Goal: Information Seeking & Learning: Learn about a topic

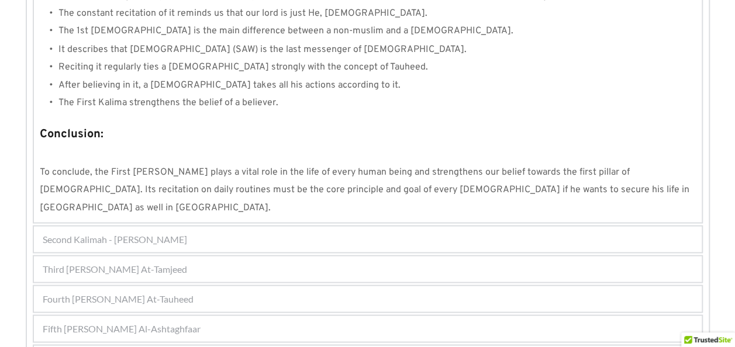
scroll to position [1072, 0]
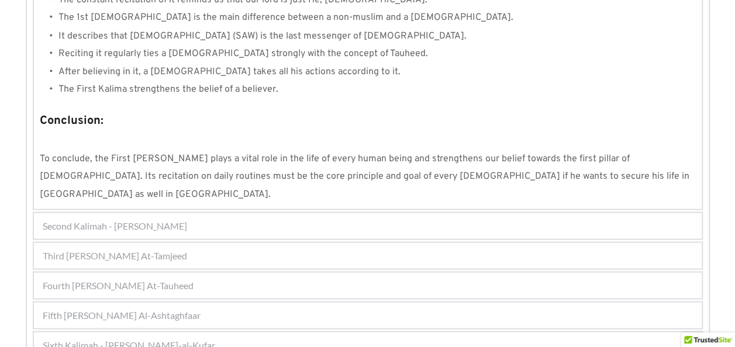
click at [264, 302] on div "Fifth [PERSON_NAME] Al-Ashtaghfaar" at bounding box center [367, 315] width 667 height 26
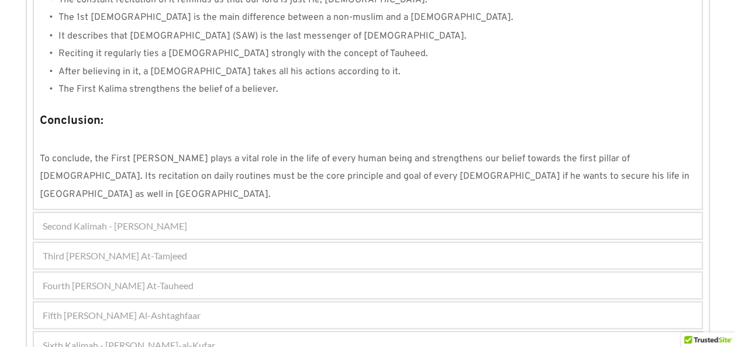
click at [162, 308] on span "Fifth [PERSON_NAME] Al-Ashtaghfaar" at bounding box center [122, 315] width 158 height 14
click at [212, 302] on div "Fifth [PERSON_NAME] Al-Ashtaghfaar" at bounding box center [367, 315] width 667 height 26
drag, startPoint x: 212, startPoint y: 202, endPoint x: 262, endPoint y: 206, distance: 49.8
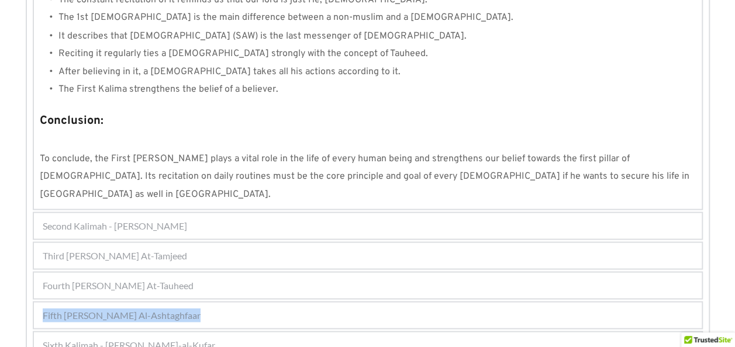
click at [262, 302] on div "Fifth [PERSON_NAME] Al-Ashtaghfaar" at bounding box center [367, 315] width 667 height 26
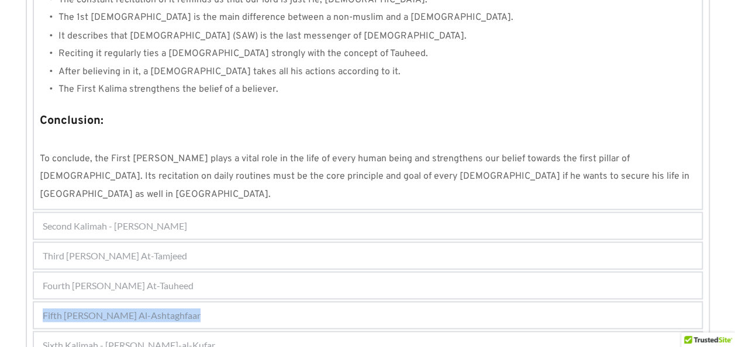
click at [262, 302] on div "Fifth [PERSON_NAME] Al-Ashtaghfaar" at bounding box center [367, 315] width 667 height 26
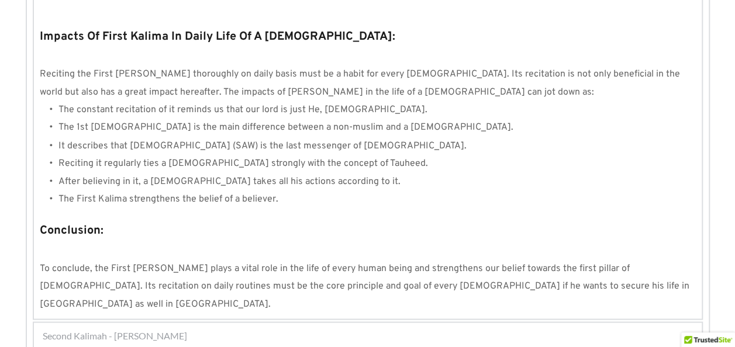
scroll to position [964, 0]
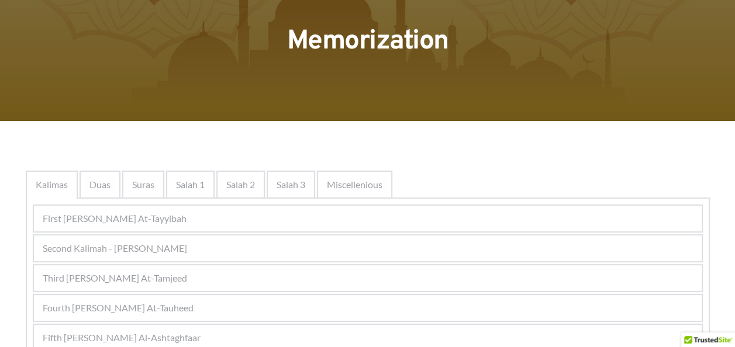
scroll to position [79, 0]
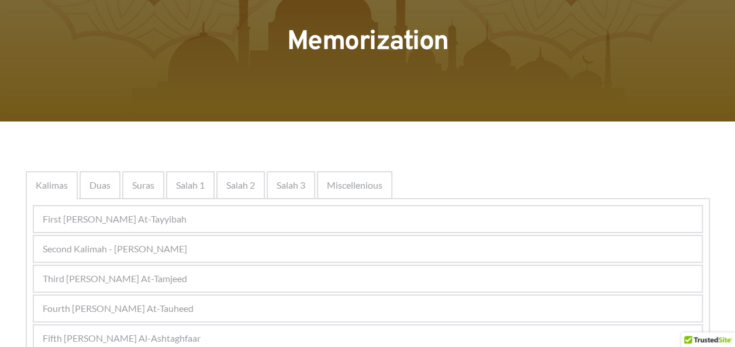
click at [320, 222] on div "First [PERSON_NAME] At-Tayyibah" at bounding box center [367, 219] width 667 height 26
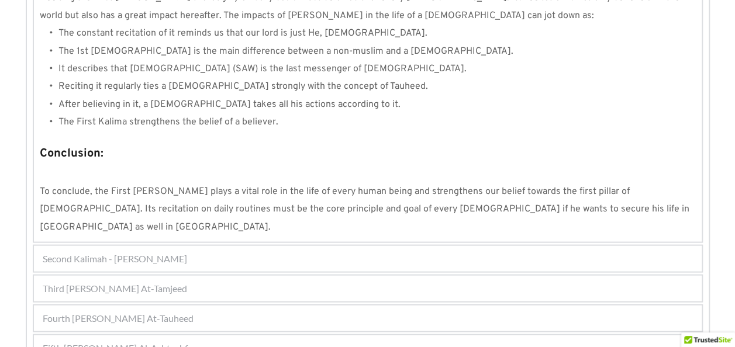
scroll to position [1156, 0]
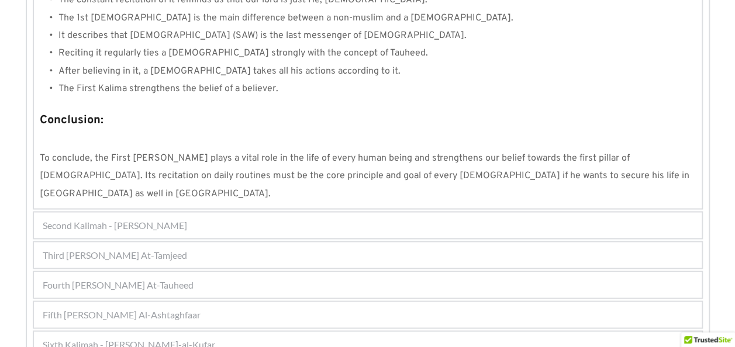
click at [282, 302] on div "Fifth [PERSON_NAME] Al-Ashtaghfaar" at bounding box center [367, 315] width 667 height 26
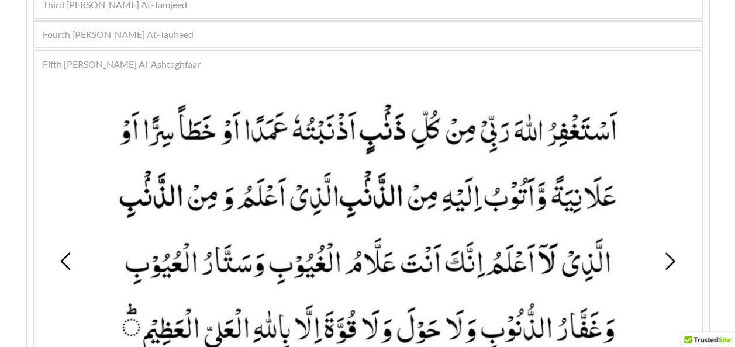
scroll to position [354, 0]
